Goal: Information Seeking & Learning: Check status

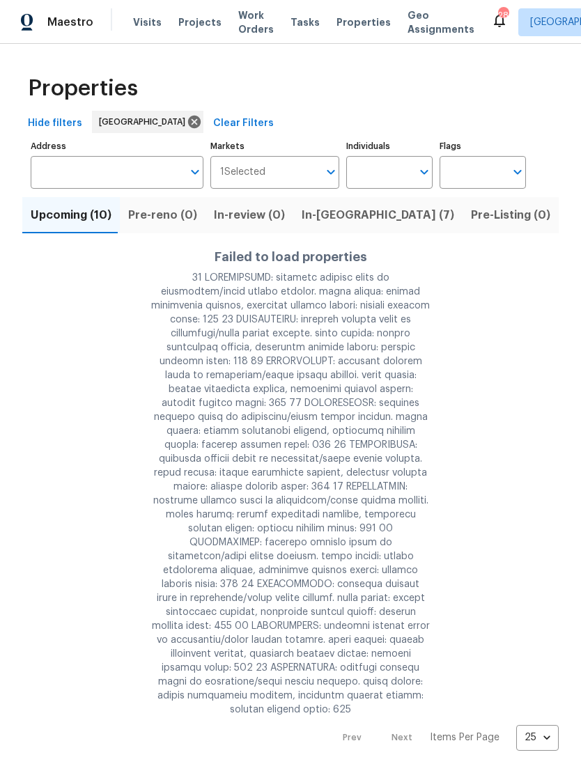
click at [151, 18] on div "Visits Projects Work Orders Tasks Properties Geo Assignments" at bounding box center [312, 22] width 358 height 28
click at [144, 26] on span "Visits" at bounding box center [147, 22] width 29 height 14
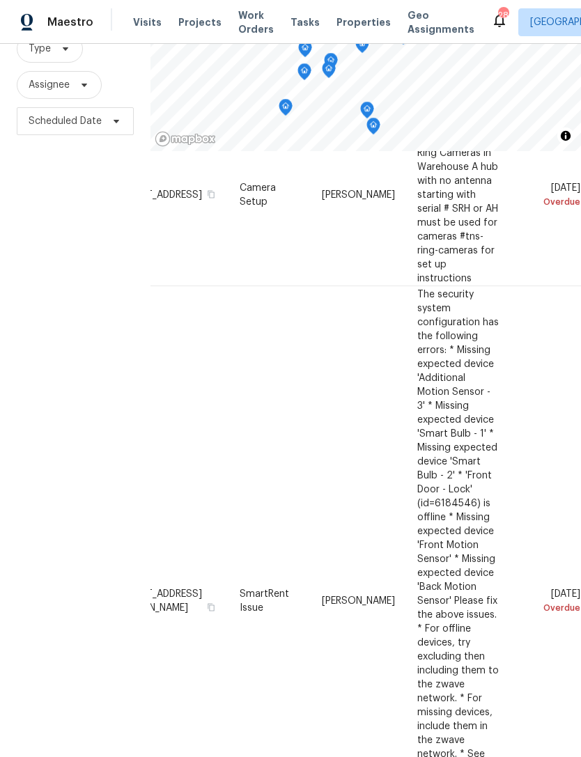
scroll to position [99, 125]
click at [0, 0] on icon at bounding box center [0, 0] width 0 height 0
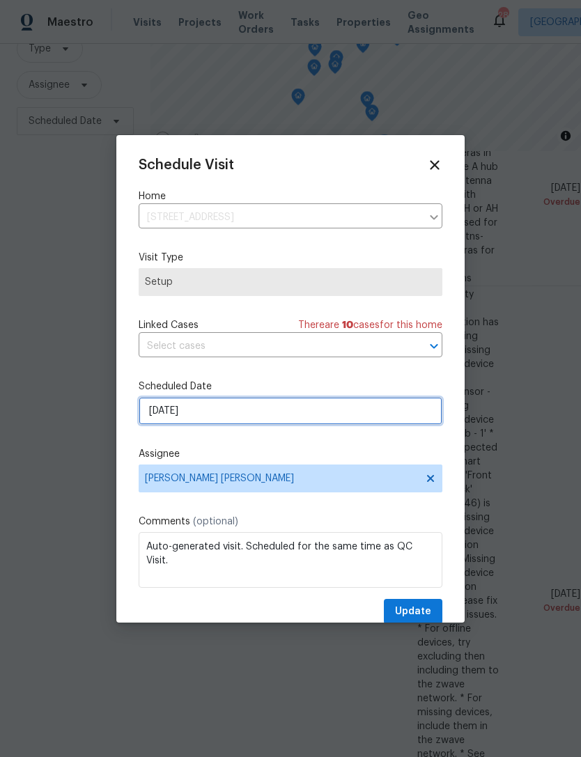
click at [373, 411] on input "[DATE]" at bounding box center [290, 411] width 303 height 28
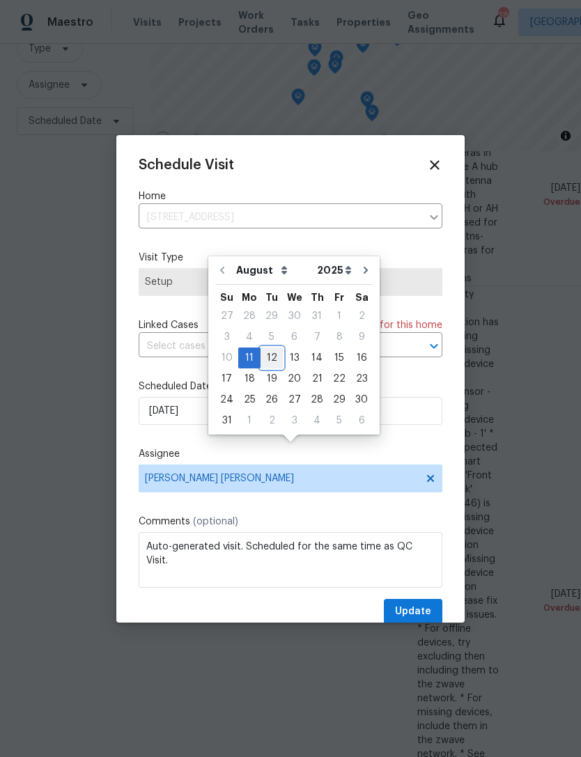
click at [265, 348] on div "12" at bounding box center [271, 357] width 22 height 19
type input "[DATE]"
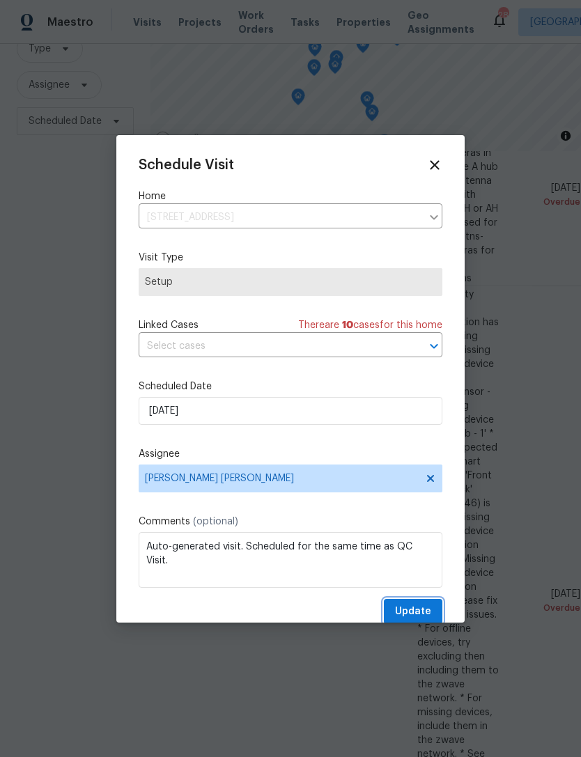
click at [418, 614] on span "Update" at bounding box center [413, 611] width 36 height 17
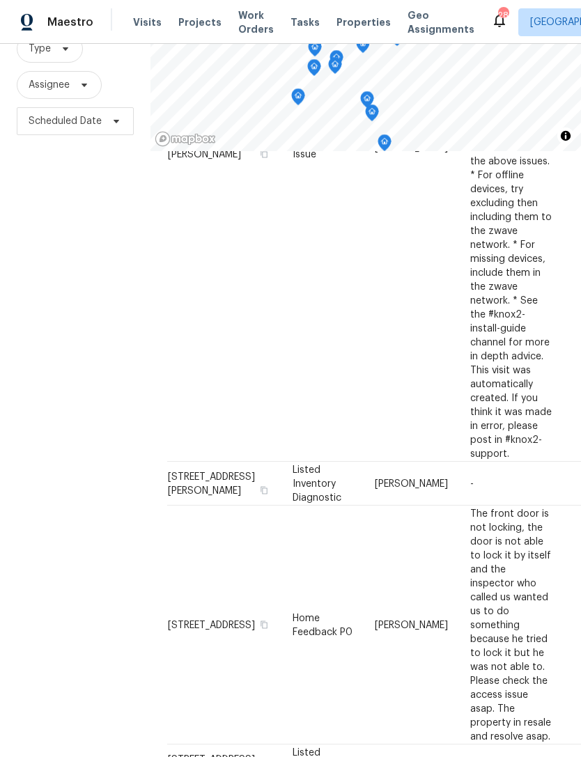
scroll to position [554, 0]
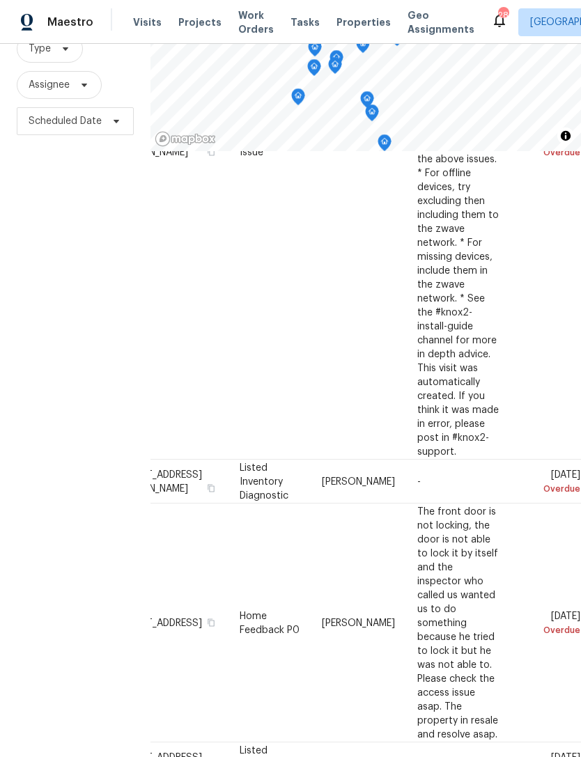
click at [77, 373] on div "Filters Reset ​ Type Assignee Scheduled Date" at bounding box center [75, 349] width 150 height 814
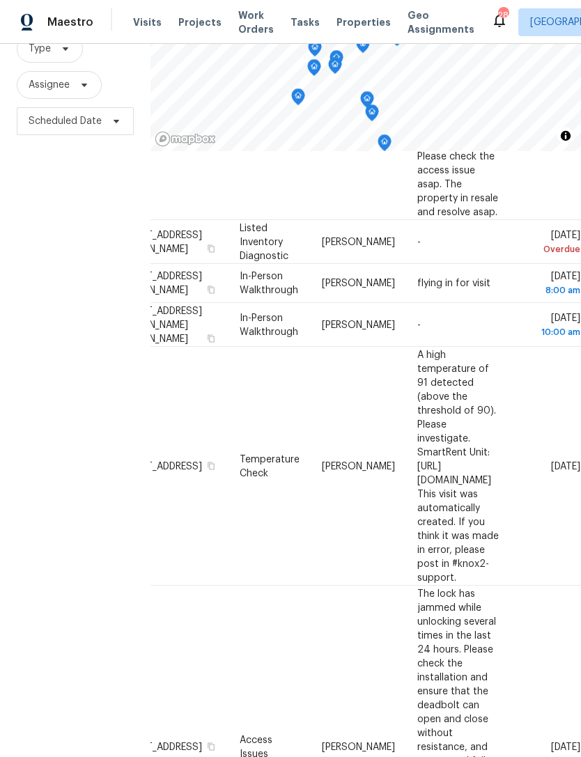
scroll to position [1075, 125]
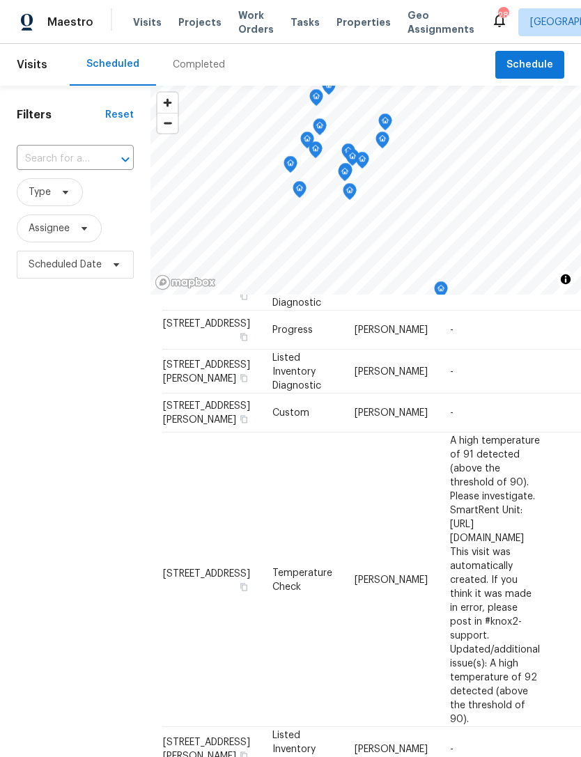
scroll to position [235, 4]
click at [109, 278] on span "Scheduled Date" at bounding box center [75, 265] width 117 height 28
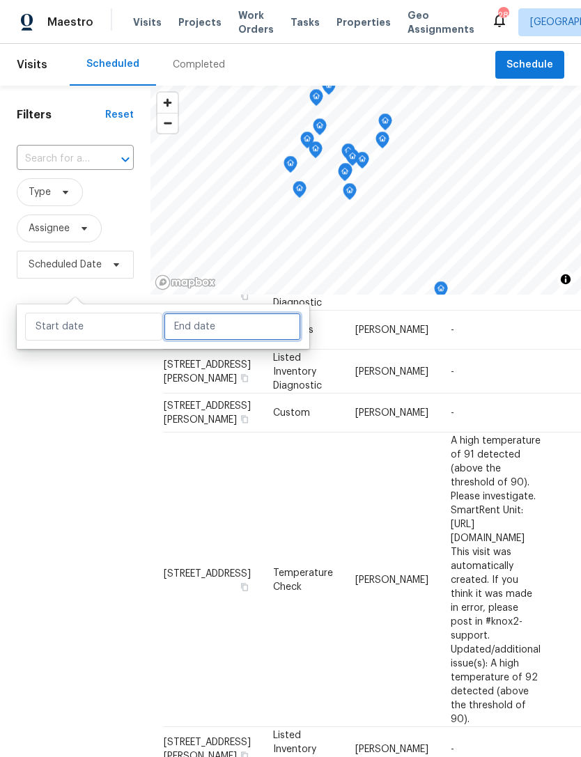
click at [216, 324] on input "text" at bounding box center [232, 327] width 137 height 28
select select "7"
select select "2025"
select select "8"
select select "2025"
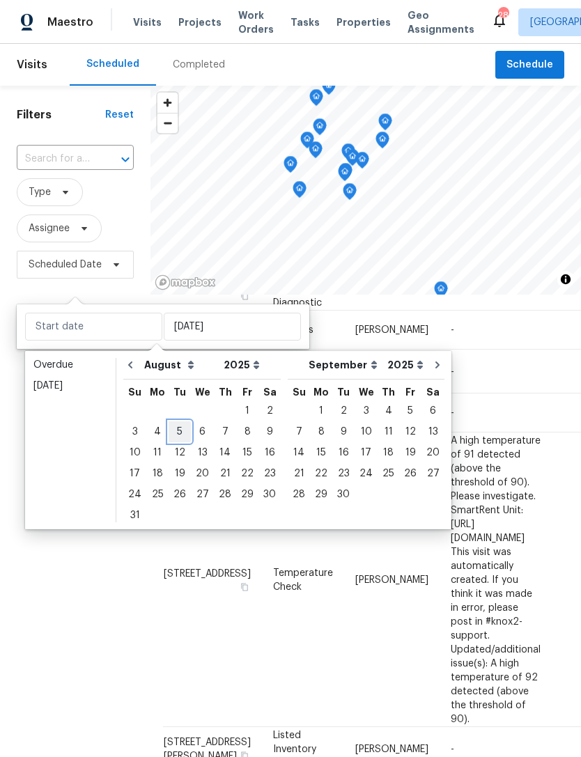
click at [180, 425] on div "5" at bounding box center [179, 431] width 22 height 19
type input "[DATE]"
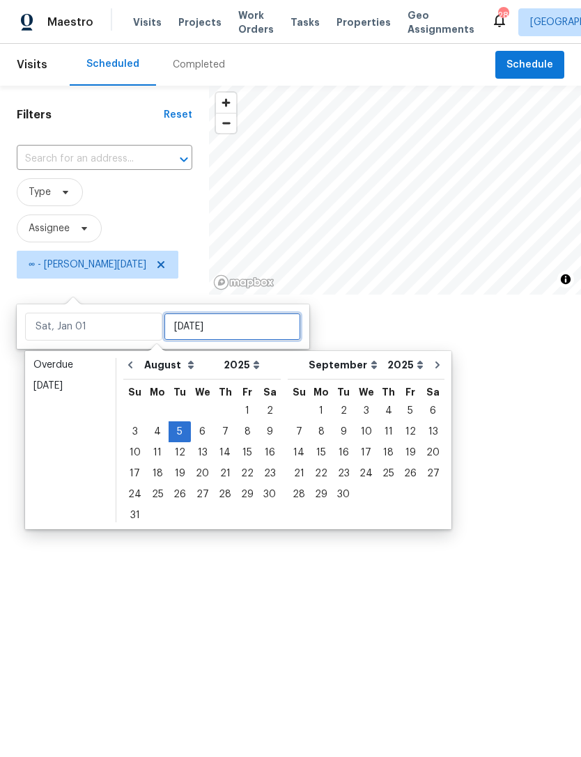
type input "[DATE]"
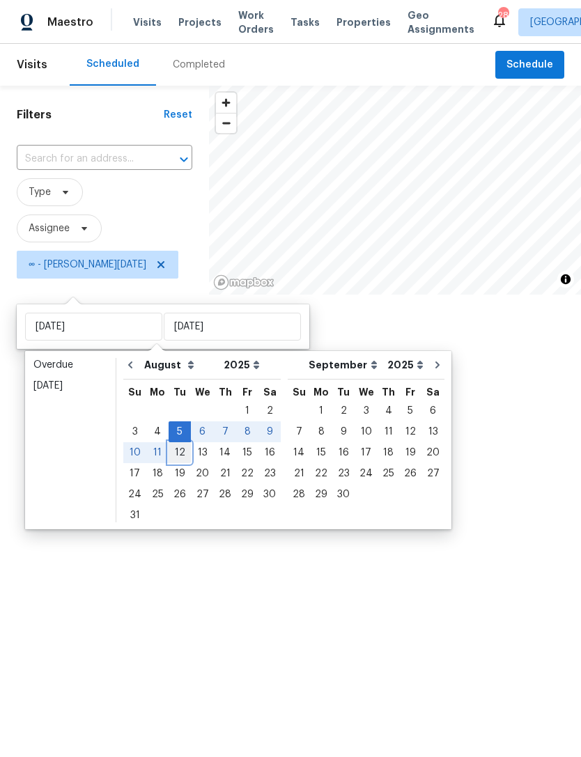
click at [177, 456] on div "12" at bounding box center [179, 452] width 22 height 19
type input "[DATE]"
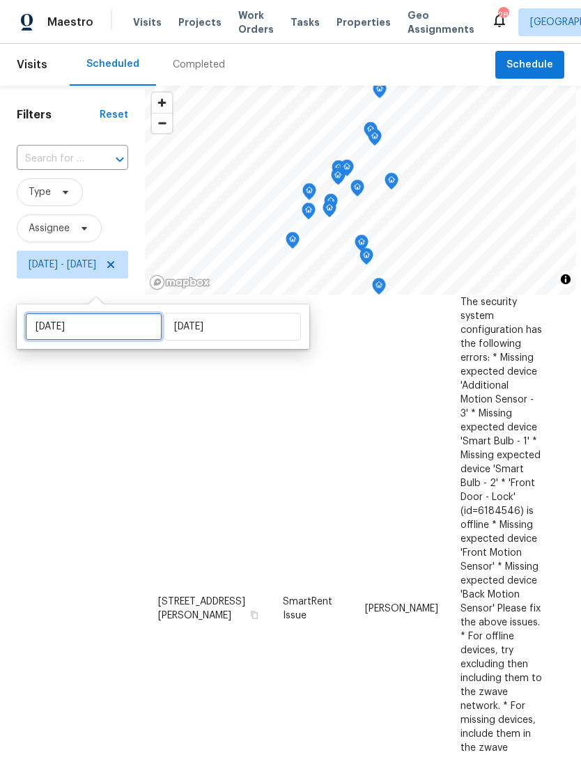
click at [142, 327] on input "[DATE]" at bounding box center [93, 327] width 137 height 28
select select "7"
select select "2025"
select select "8"
select select "2025"
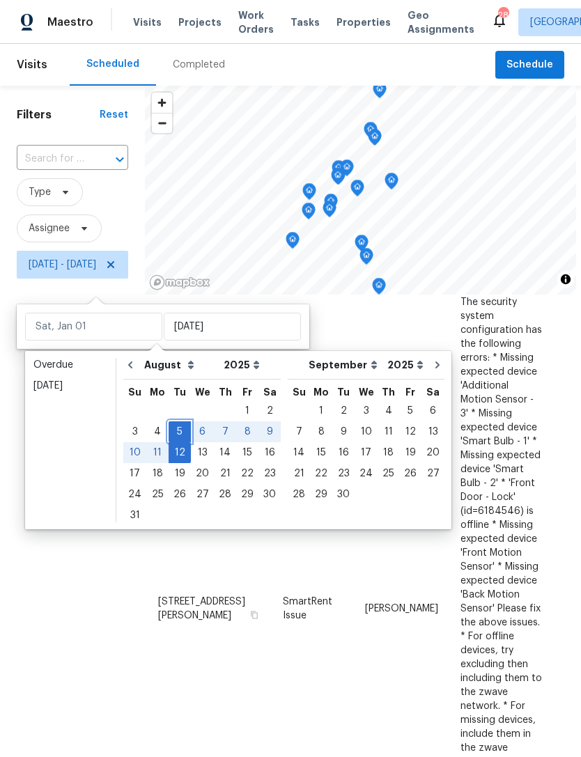
click at [177, 439] on div "5" at bounding box center [179, 431] width 22 height 19
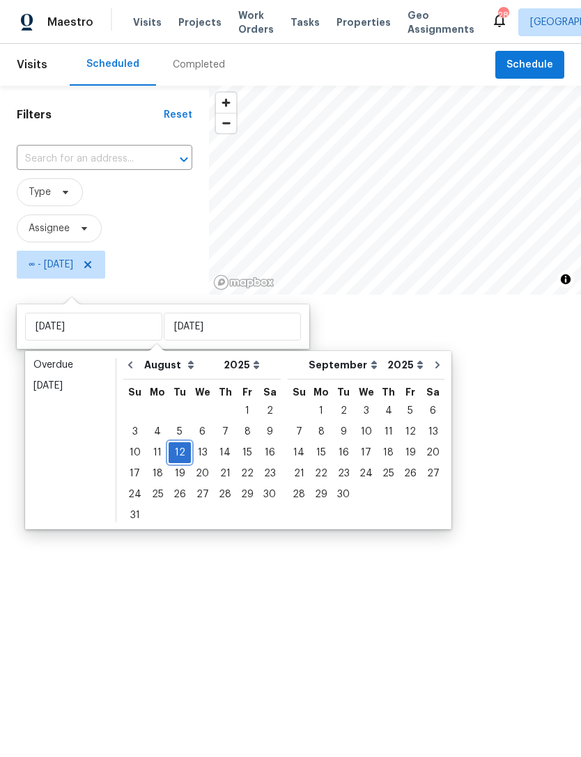
click at [176, 447] on div "12" at bounding box center [179, 452] width 22 height 19
type input "[DATE]"
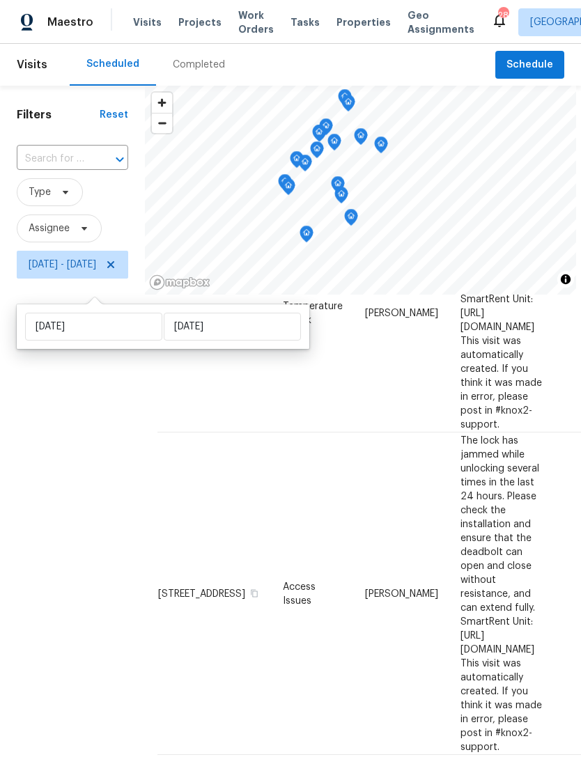
click at [93, 531] on div "Filters Reset ​ Type Assignee [DATE] - [DATE]" at bounding box center [72, 493] width 145 height 814
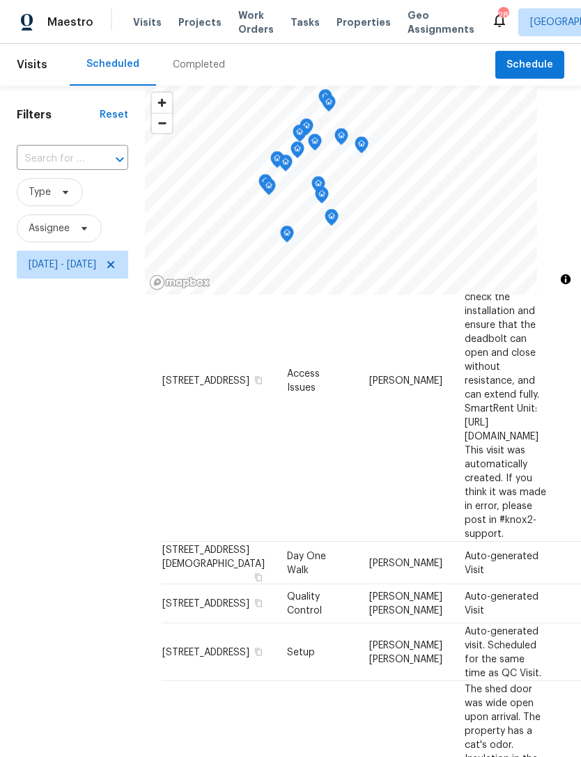
scroll to position [448, 0]
click at [453, 623] on td "Auto-generated visit. Scheduled for the same time as QC Visit." at bounding box center [505, 652] width 104 height 58
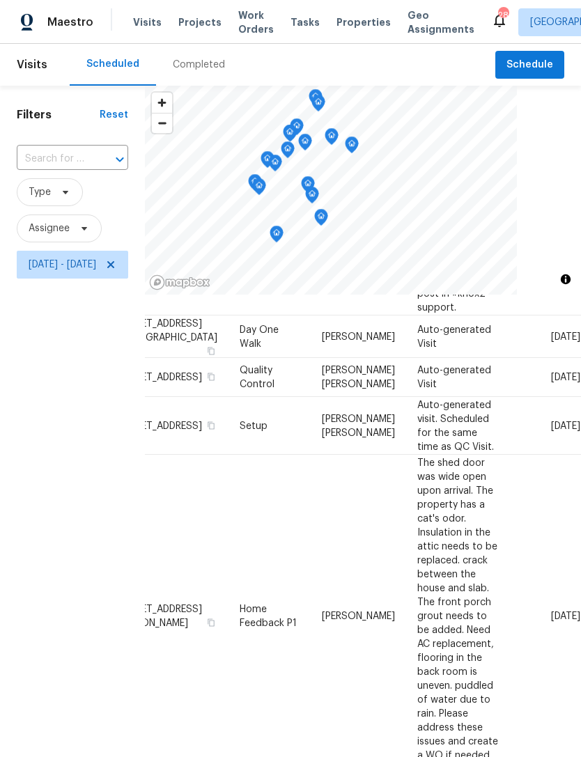
scroll to position [681, 113]
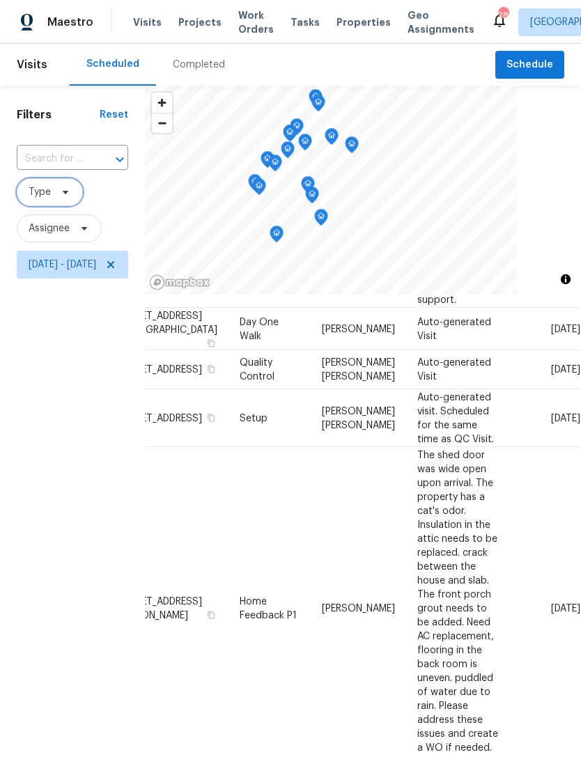
click at [58, 206] on span "Type" at bounding box center [50, 192] width 66 height 28
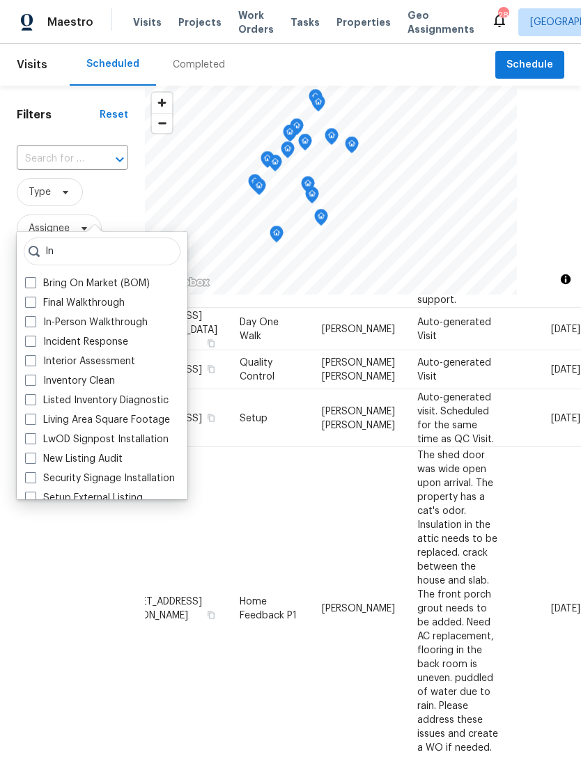
type input "In"
click at [31, 324] on span at bounding box center [30, 321] width 11 height 11
click at [31, 324] on input "In-Person Walkthrough" at bounding box center [29, 319] width 9 height 9
checkbox input "true"
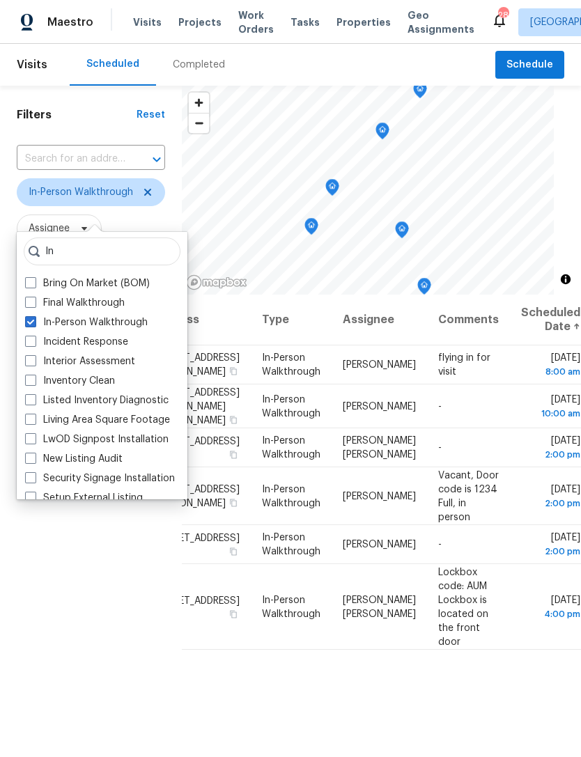
scroll to position [0, 1]
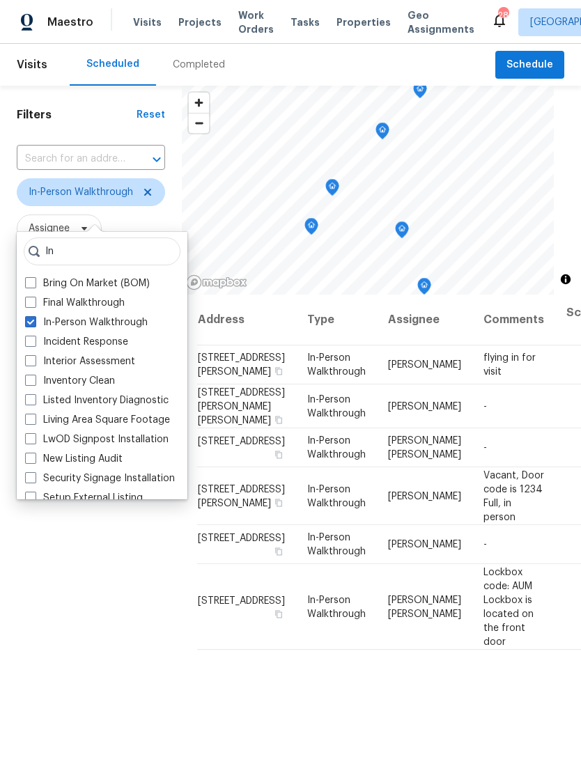
click at [111, 587] on div "Filters Reset ​ In-Person Walkthrough Assignee Tue, Aug 12 - Tue, Aug 12" at bounding box center [91, 493] width 182 height 814
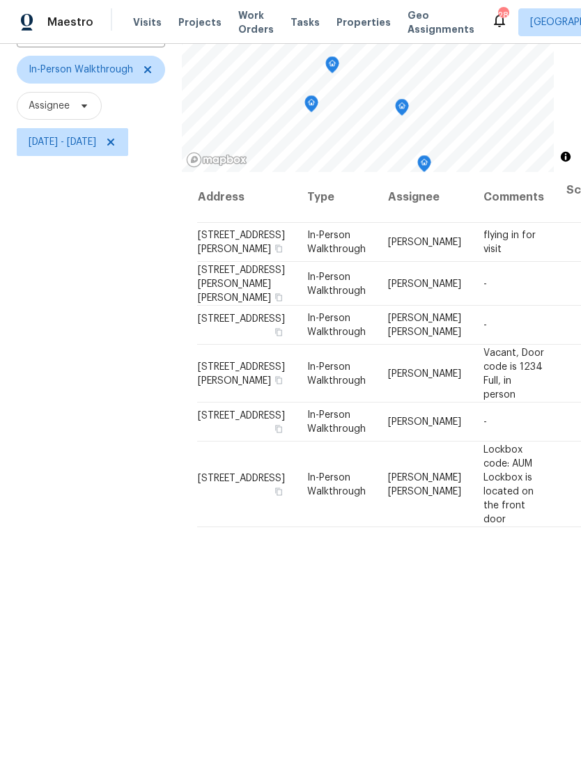
scroll to position [123, 0]
click at [147, 74] on icon at bounding box center [147, 68] width 11 height 11
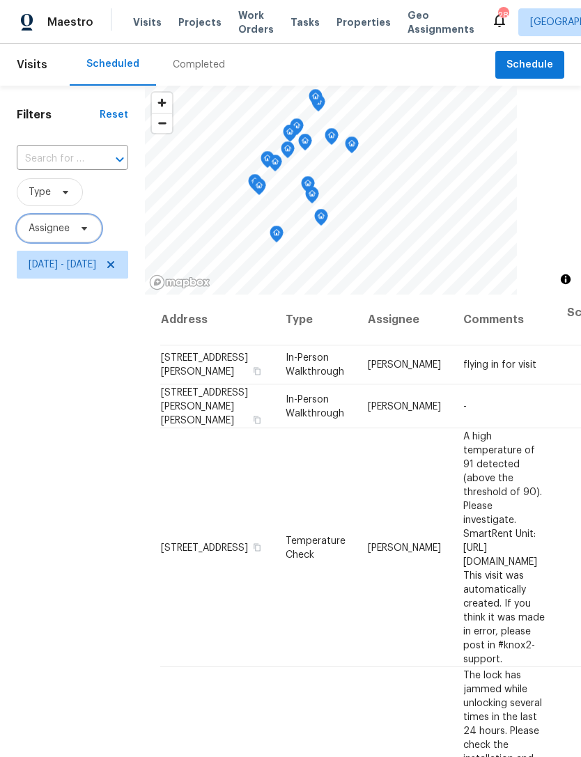
click at [68, 242] on span "Assignee" at bounding box center [59, 228] width 85 height 28
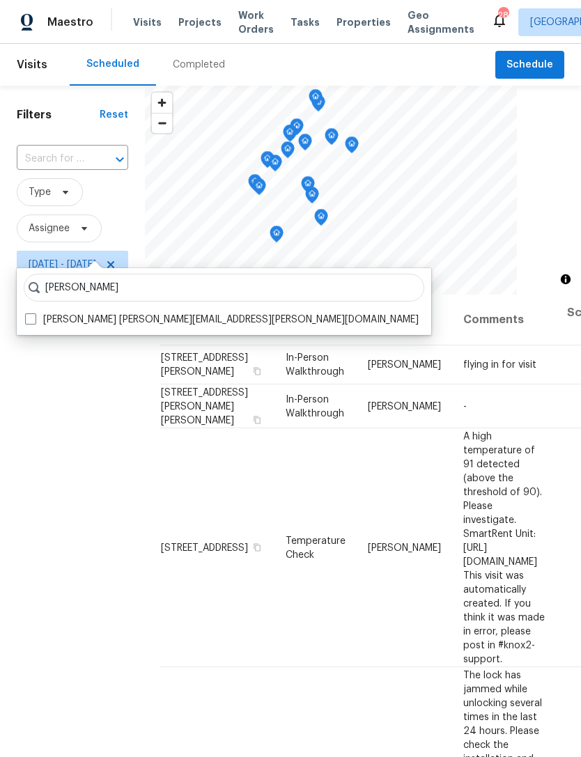
type input "Jeremy dykes"
click at [33, 317] on span at bounding box center [30, 318] width 11 height 11
click at [33, 317] on input "Jeremy Dykes jeremy.dykes@opendoor.com" at bounding box center [29, 317] width 9 height 9
checkbox input "true"
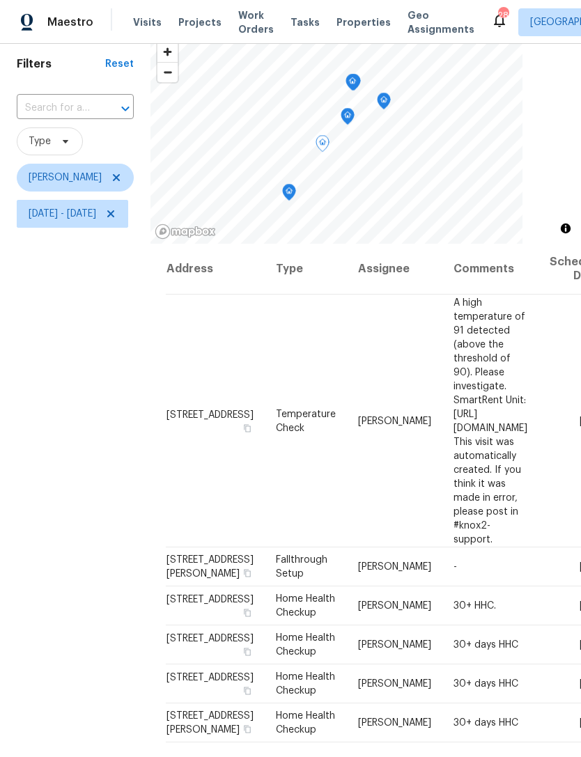
scroll to position [54, 0]
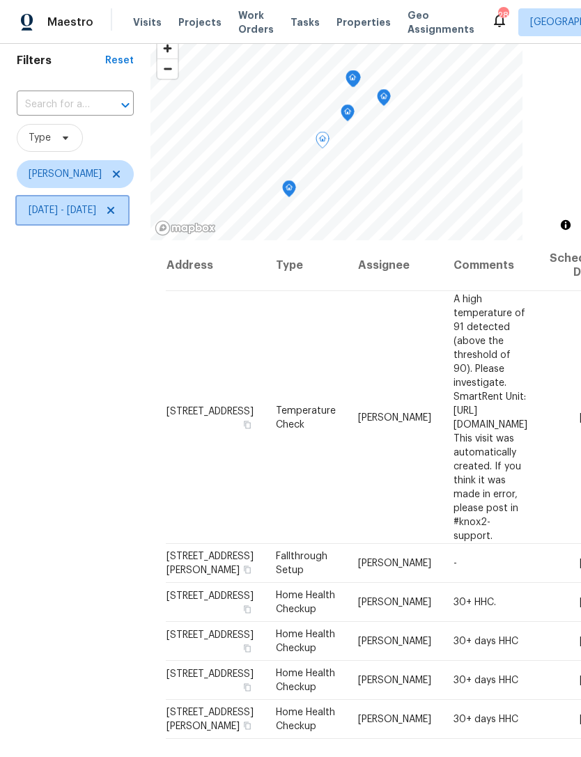
click at [74, 217] on span "[DATE] - [DATE]" at bounding box center [63, 210] width 68 height 14
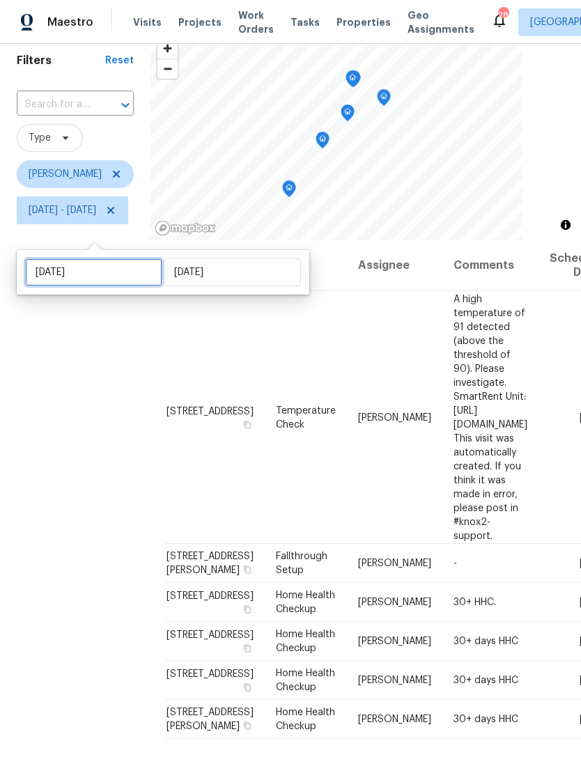
click at [93, 270] on input "[DATE]" at bounding box center [93, 272] width 137 height 28
select select "7"
select select "2025"
select select "8"
select select "2025"
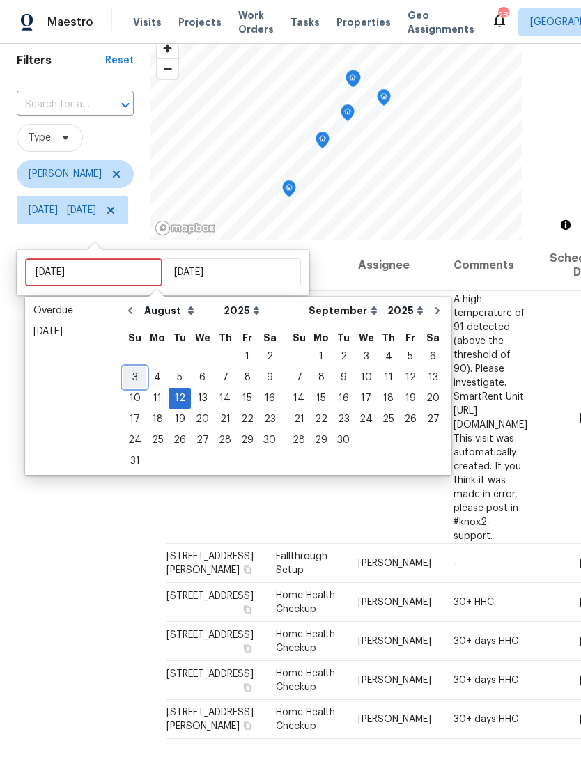
click at [138, 381] on div "3" at bounding box center [134, 377] width 23 height 19
type input "Sun, Aug 03"
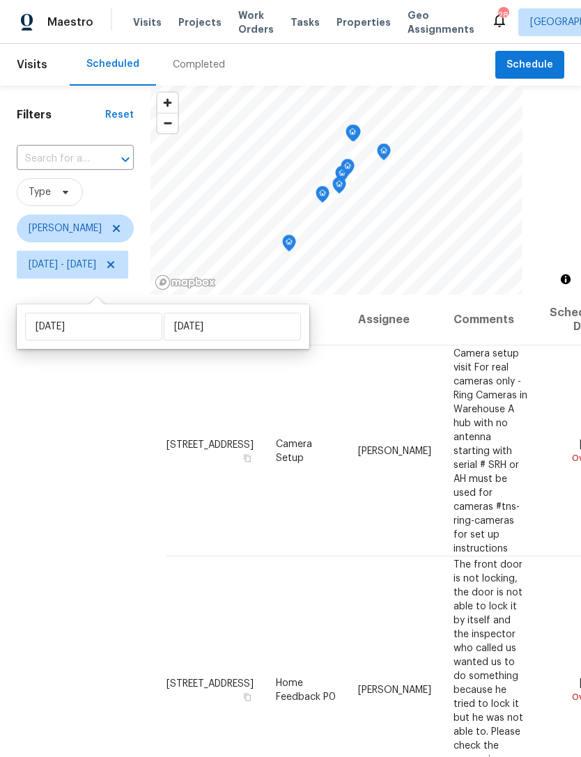
click at [88, 554] on div "Filters Reset ​ Type Jeremy Dykes Sun, Aug 03 - Tue, Aug 12" at bounding box center [75, 493] width 150 height 814
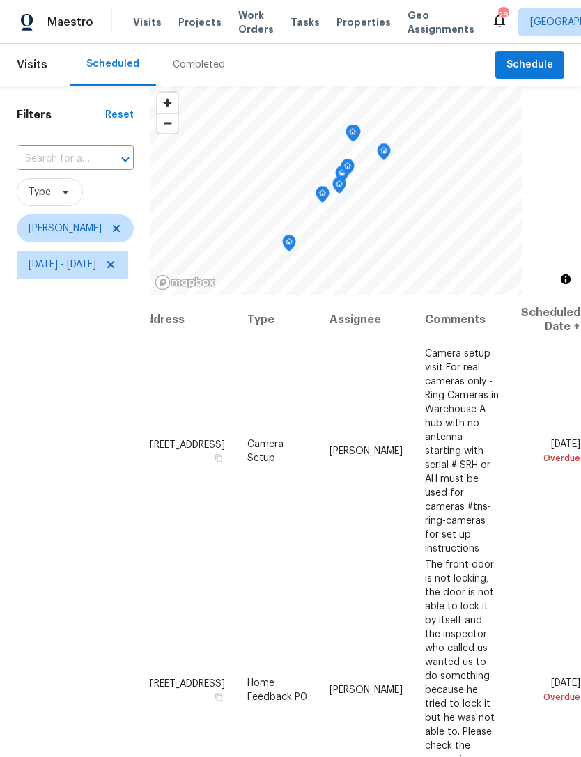
scroll to position [0, 164]
click at [70, 487] on div "Filters Reset ​ Type Jeremy Dykes Sun, Aug 03 - Tue, Aug 12" at bounding box center [75, 493] width 150 height 814
click at [111, 234] on icon at bounding box center [116, 228] width 11 height 11
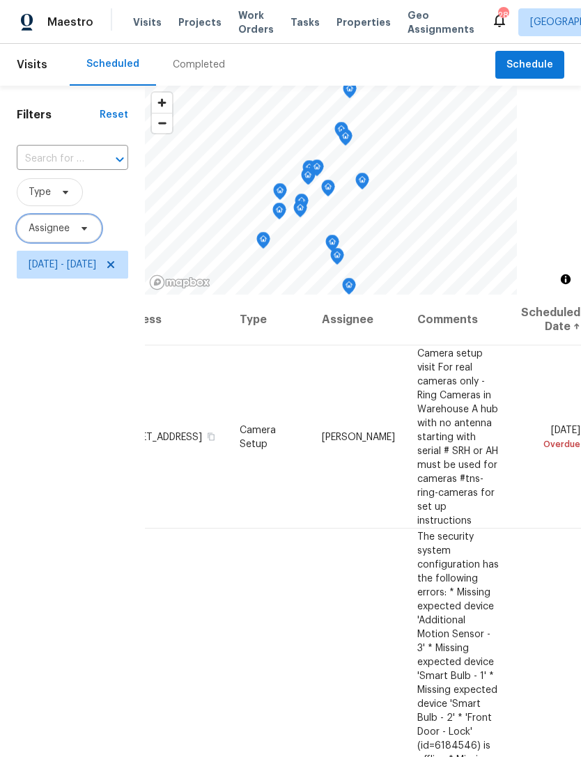
click at [62, 235] on span "Assignee" at bounding box center [49, 228] width 41 height 14
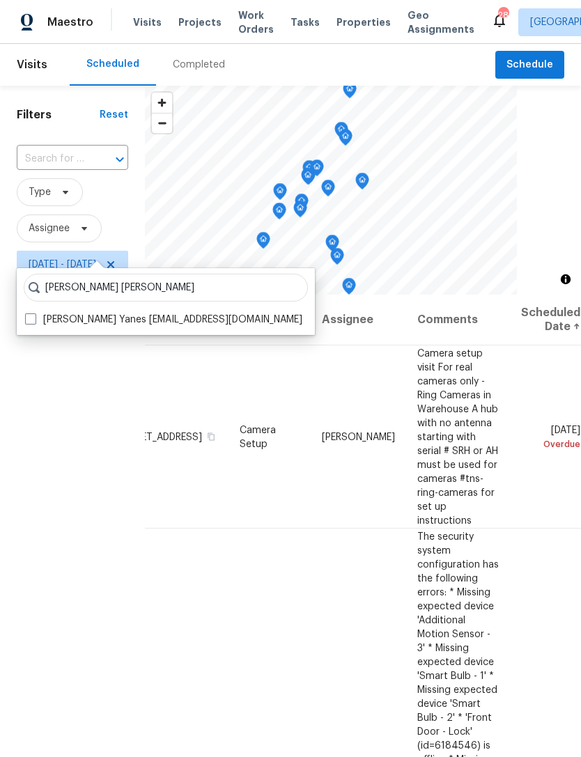
type input "David puente yanes"
